Goal: Find specific page/section: Find specific page/section

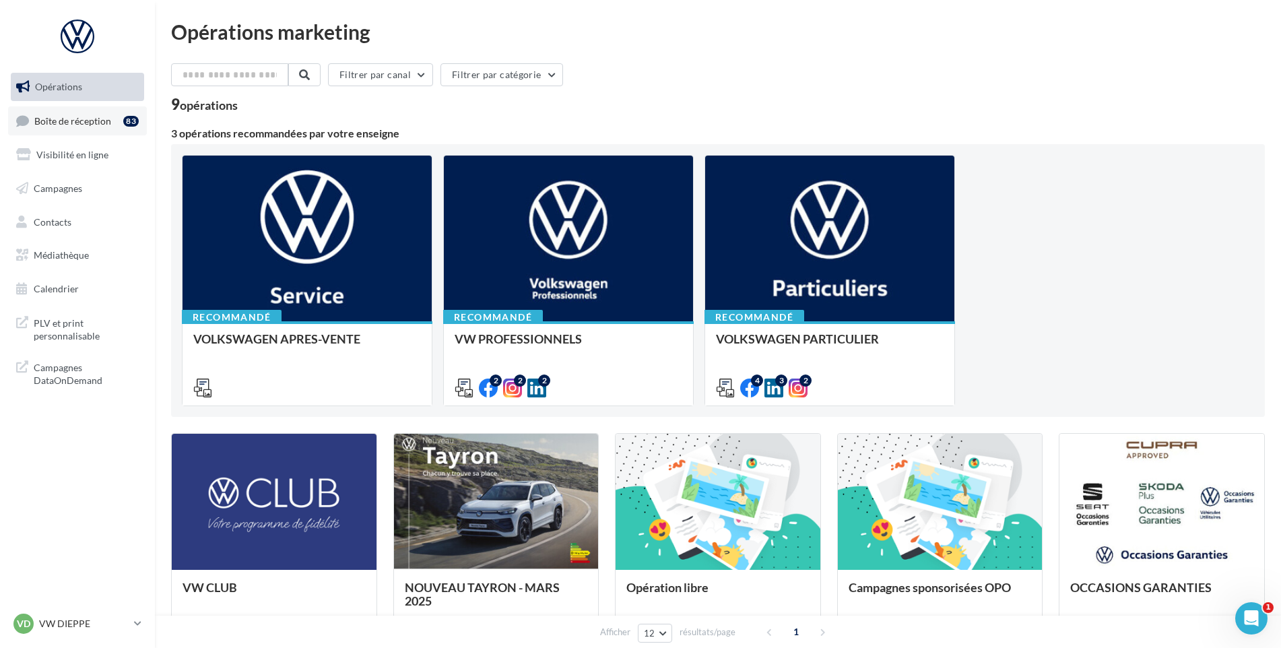
click at [121, 122] on link "Boîte de réception 83" at bounding box center [77, 120] width 139 height 29
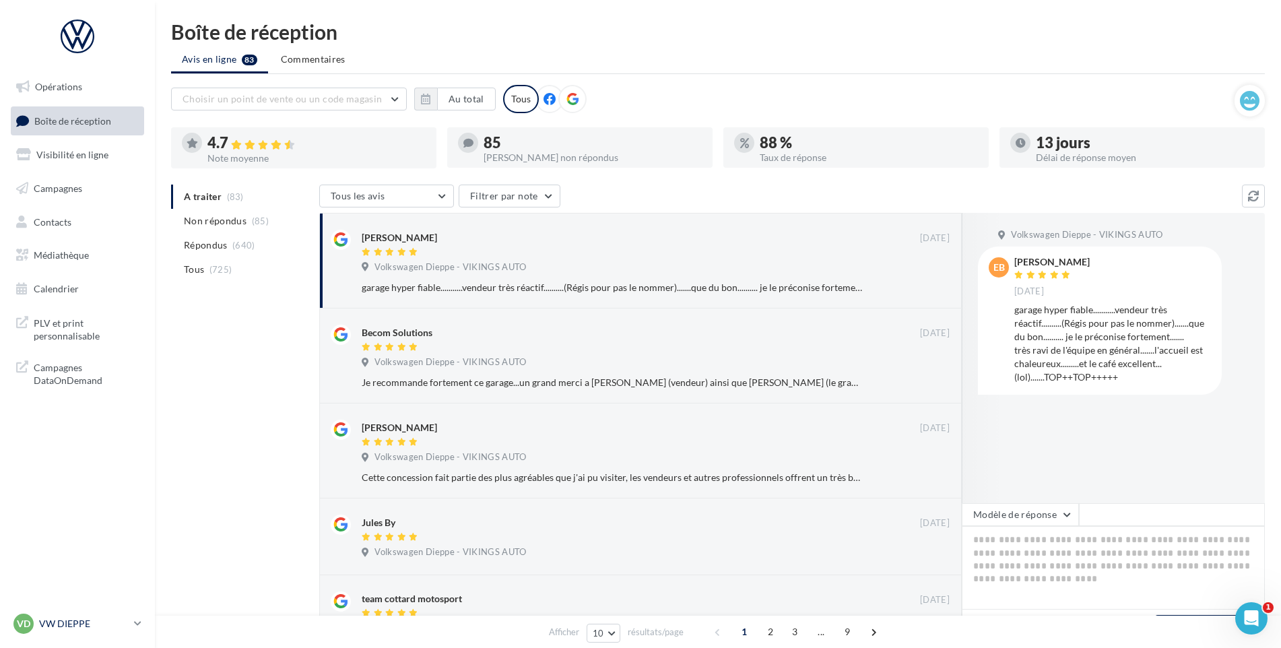
click at [79, 616] on div "VD VW DIEPPE vw-die-vau" at bounding box center [70, 624] width 115 height 20
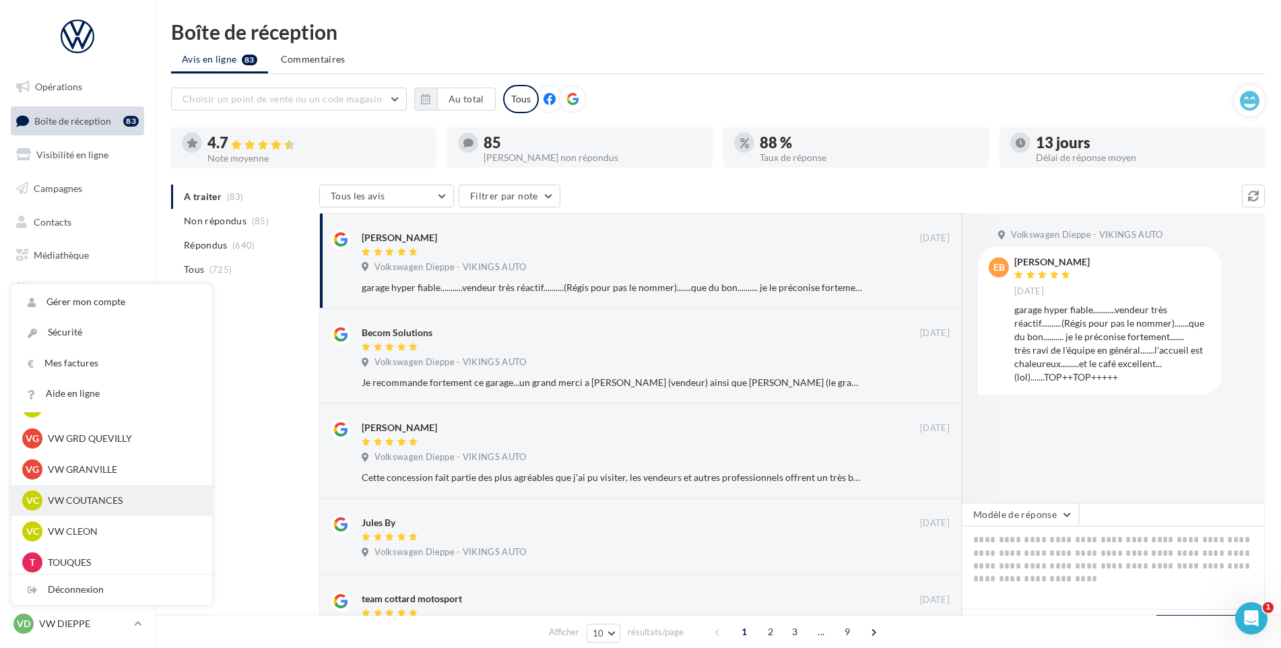
scroll to position [404, 0]
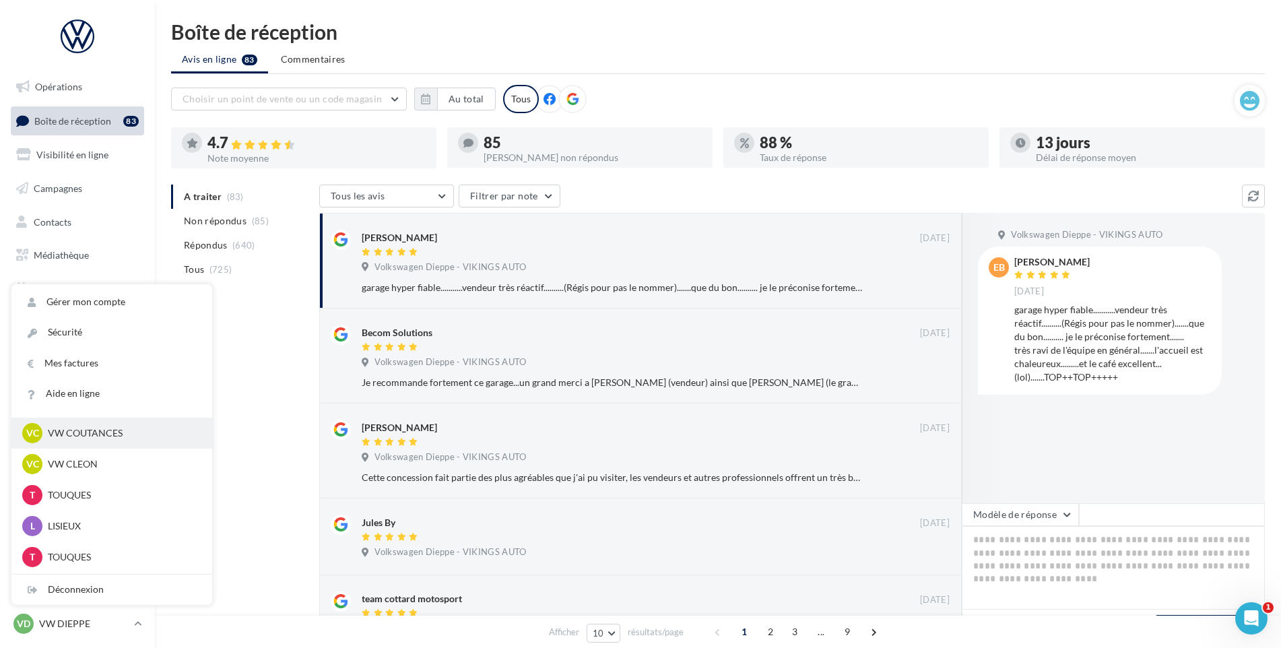
click at [102, 433] on p "VW COUTANCES" at bounding box center [122, 432] width 148 height 13
